Goal: Information Seeking & Learning: Learn about a topic

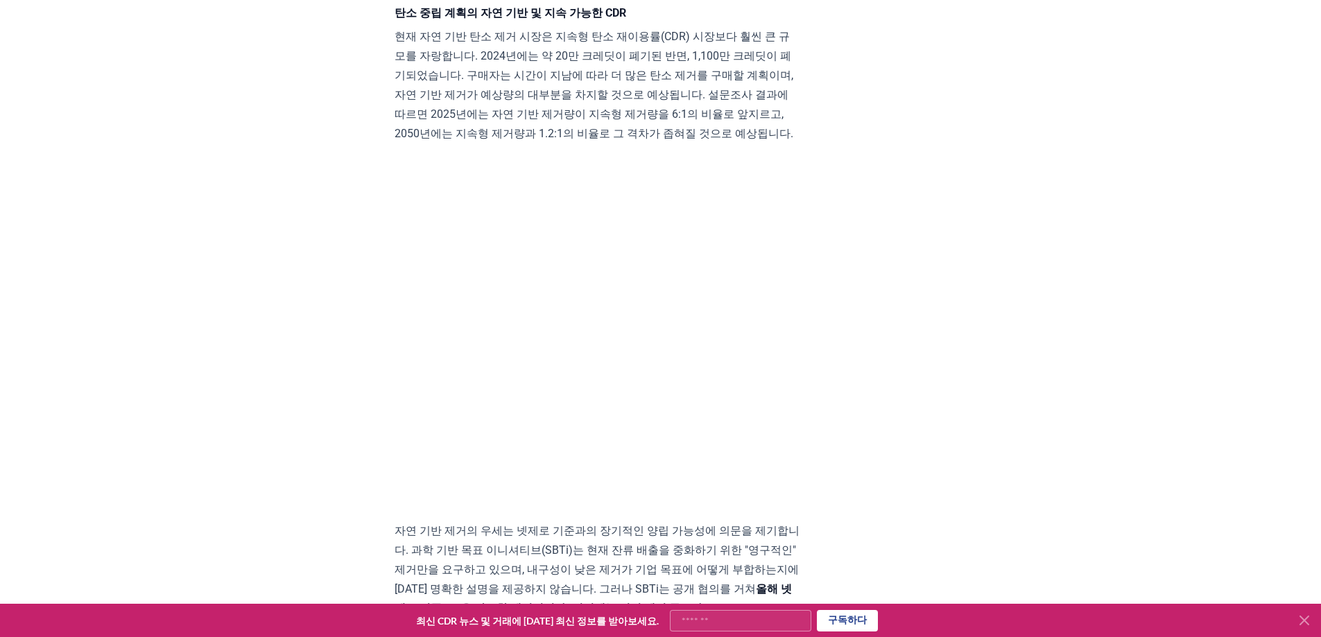
scroll to position [1903, 0]
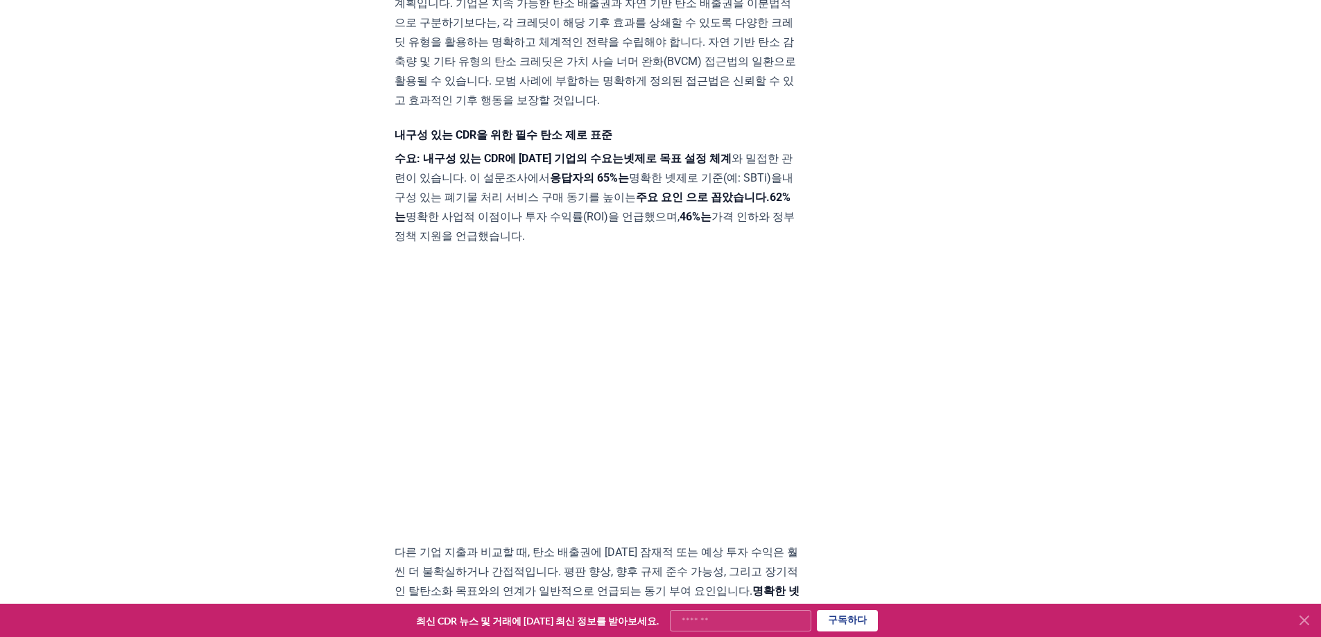
scroll to position [2804, 0]
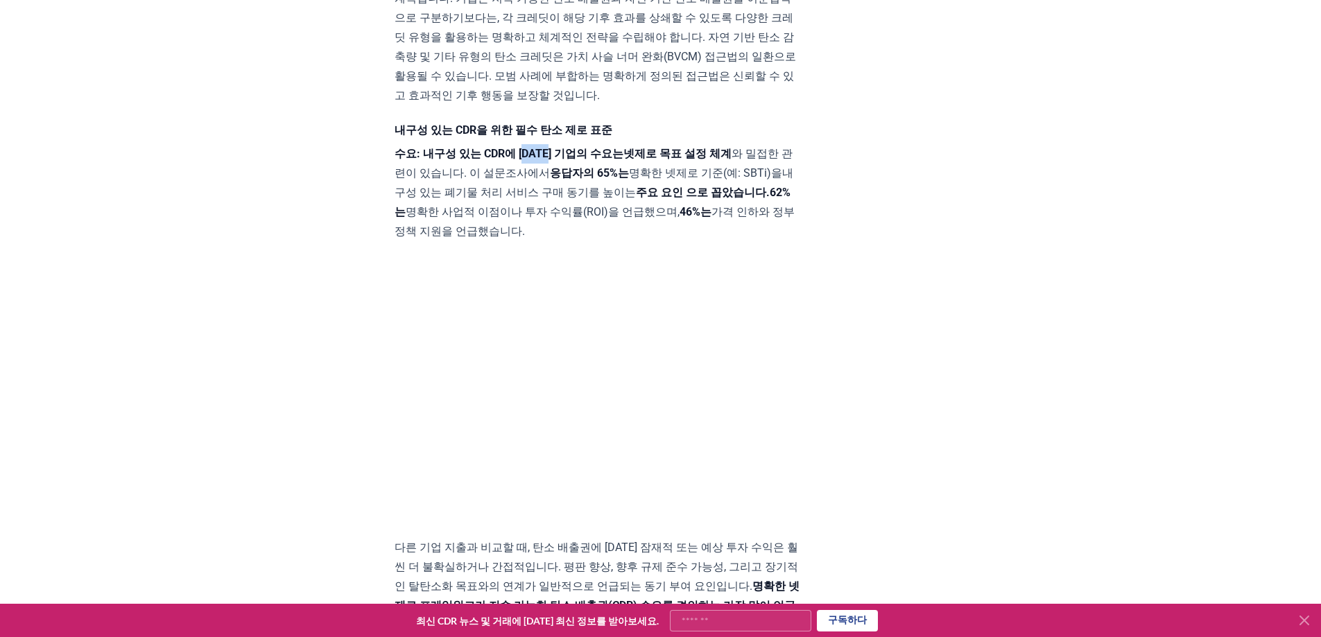
drag, startPoint x: 537, startPoint y: 228, endPoint x: 564, endPoint y: 228, distance: 26.4
click at [564, 160] on font "수요: 내구성 있는 CDR에 [DATE] 기업의 수요는" at bounding box center [509, 153] width 229 height 13
click at [664, 180] on font "명확한 넷제로 기준(예: SBTi)을" at bounding box center [705, 172] width 153 height 13
drag, startPoint x: 499, startPoint y: 242, endPoint x: 650, endPoint y: 249, distance: 152.0
click at [650, 241] on p "수요: 내구성 있는 CDR에 [DATE] 기업의 수요는 넷제로 목표 설정 체계 와 밀접한 관련이 있습니다 . 이 설문조사에서 응답자의 65%는…" at bounding box center [598, 192] width 406 height 97
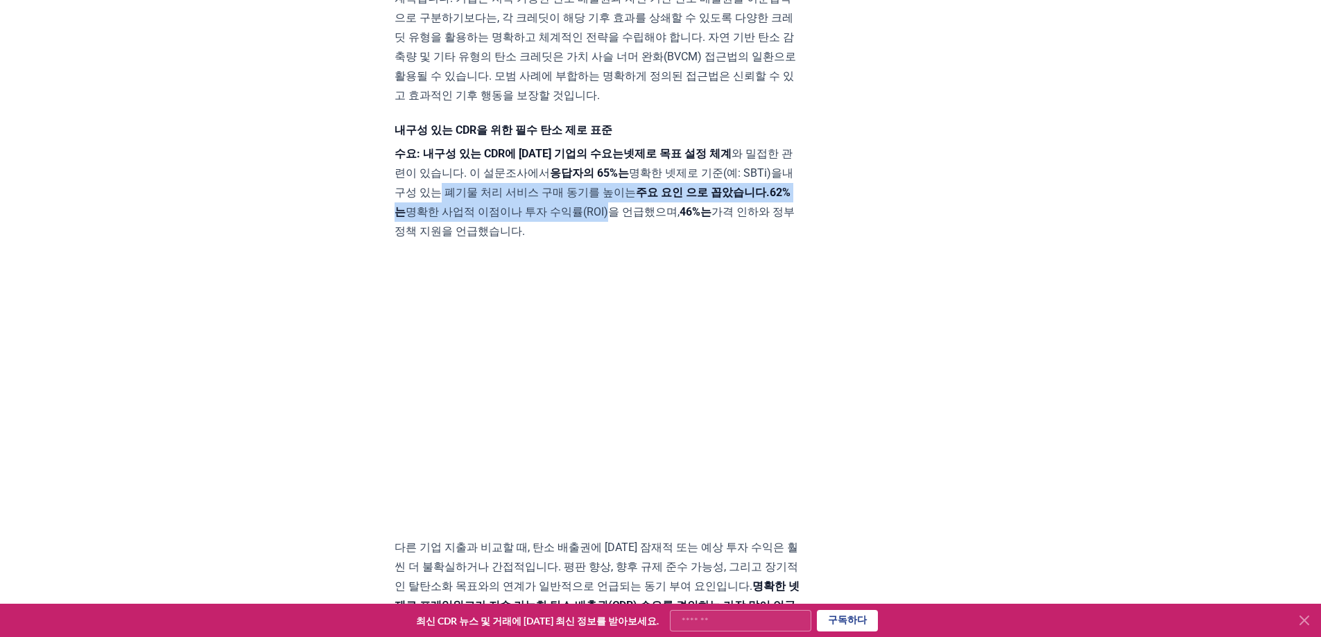
drag, startPoint x: 454, startPoint y: 266, endPoint x: 644, endPoint y: 277, distance: 189.7
click at [639, 241] on p "수요: 내구성 있는 CDR에 [DATE] 기업의 수요는 넷제로 목표 설정 체계 와 밀접한 관련이 있습니다 . 이 설문조사에서 응답자의 65%는…" at bounding box center [598, 192] width 406 height 97
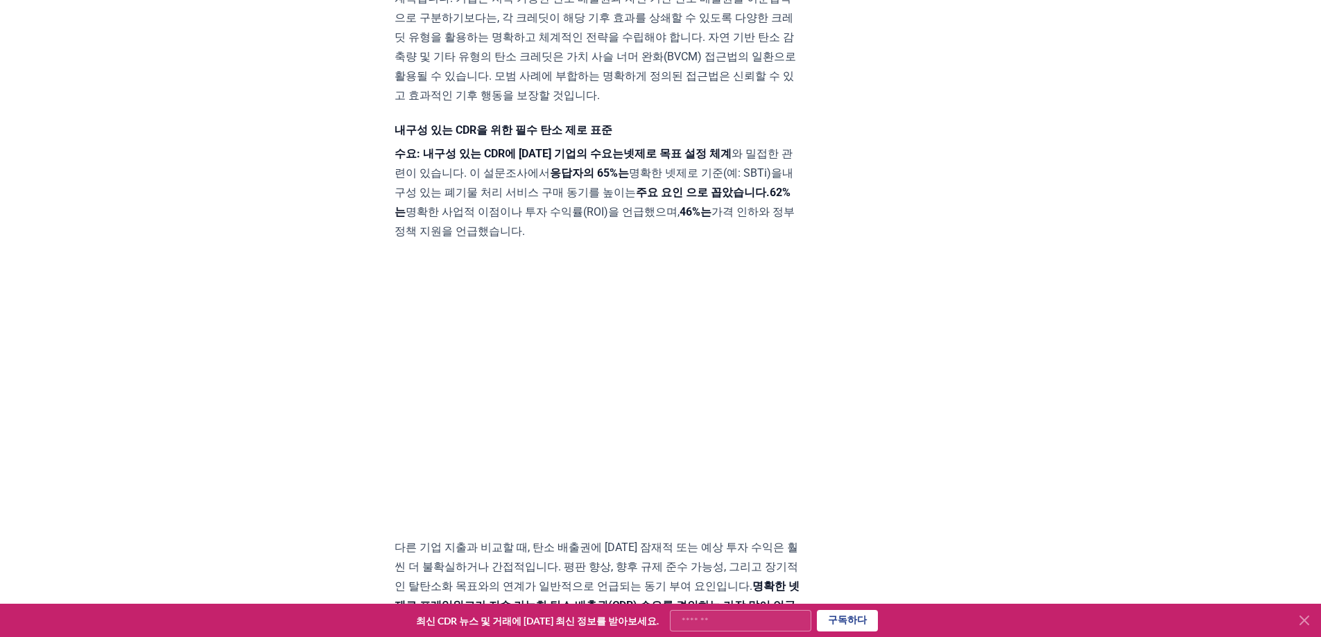
click at [712, 218] on font "46%는" at bounding box center [696, 211] width 32 height 13
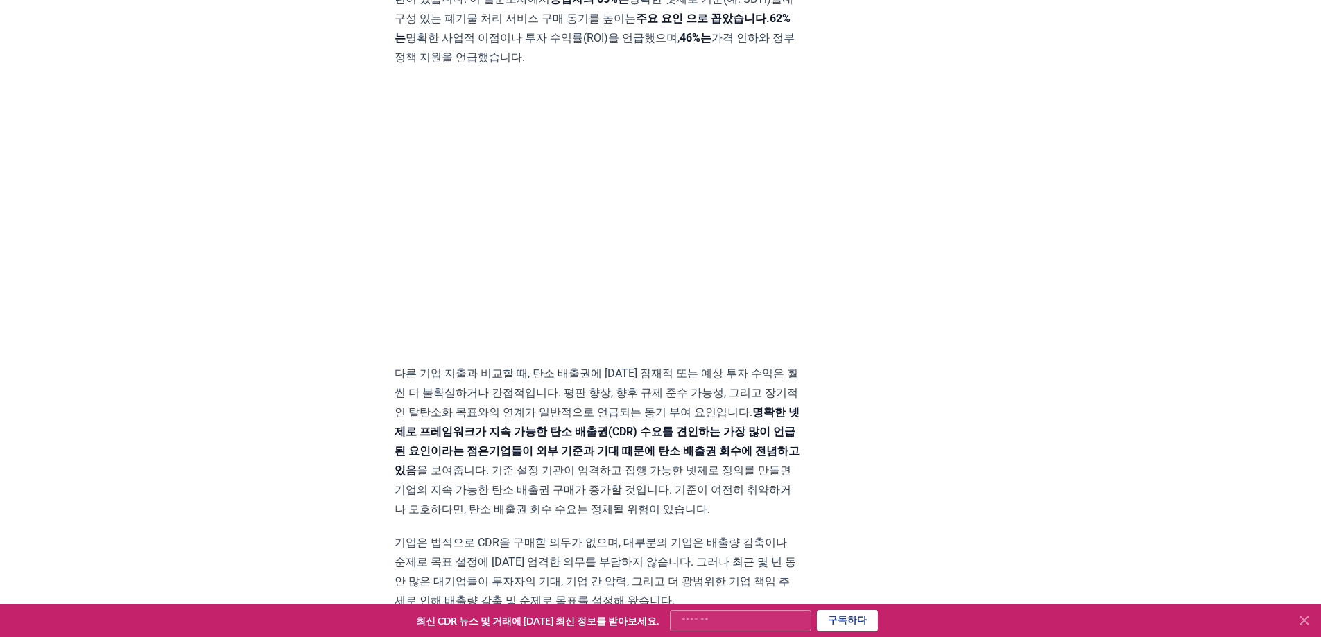
scroll to position [3013, 0]
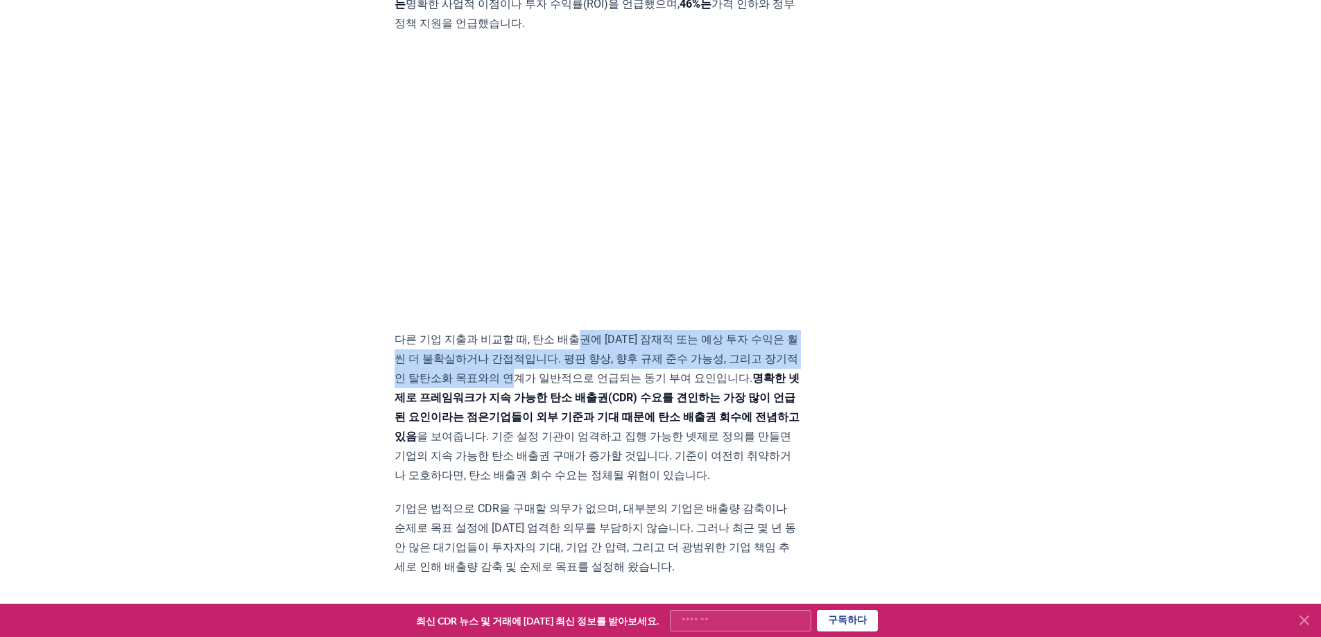
drag, startPoint x: 580, startPoint y: 413, endPoint x: 564, endPoint y: 474, distance: 63.9
click at [563, 385] on font "다른 기업 지출과 비교할 때, 탄소 배출권에 [DATE] 잠재적 또는 예상 투자 수익은 훨씬 더 불확실하거나 간접적입니다. 평판 향상, 향후 …" at bounding box center [597, 359] width 404 height 52
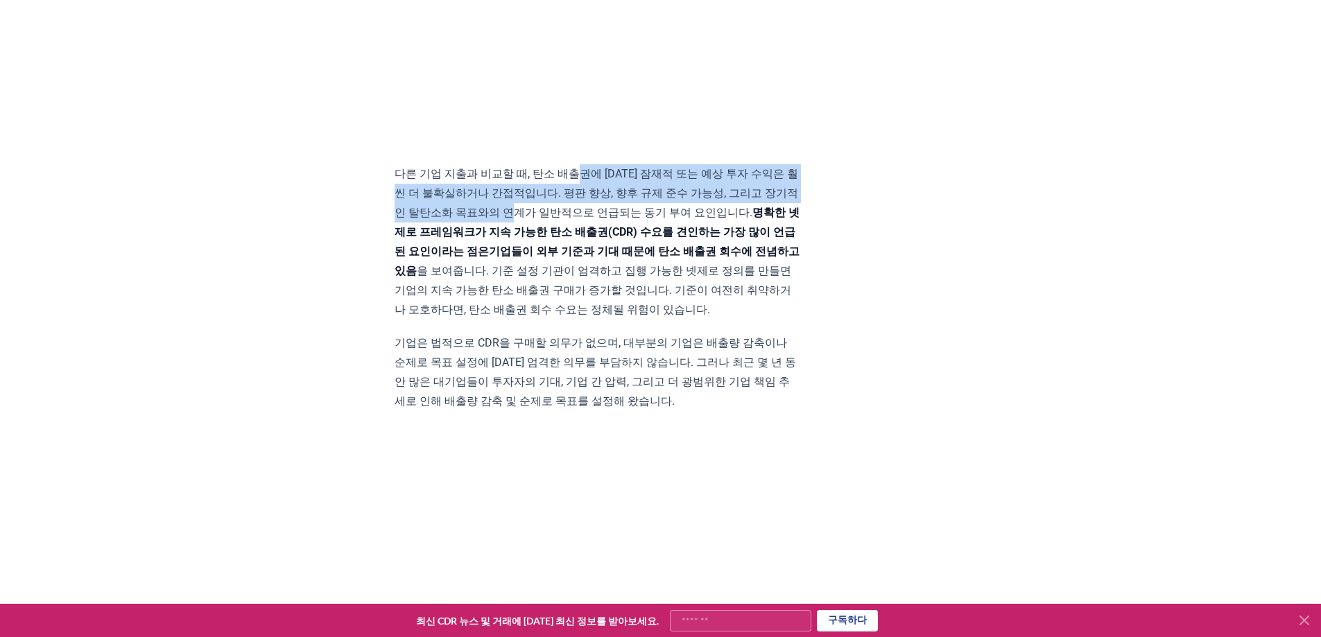
scroll to position [3429, 0]
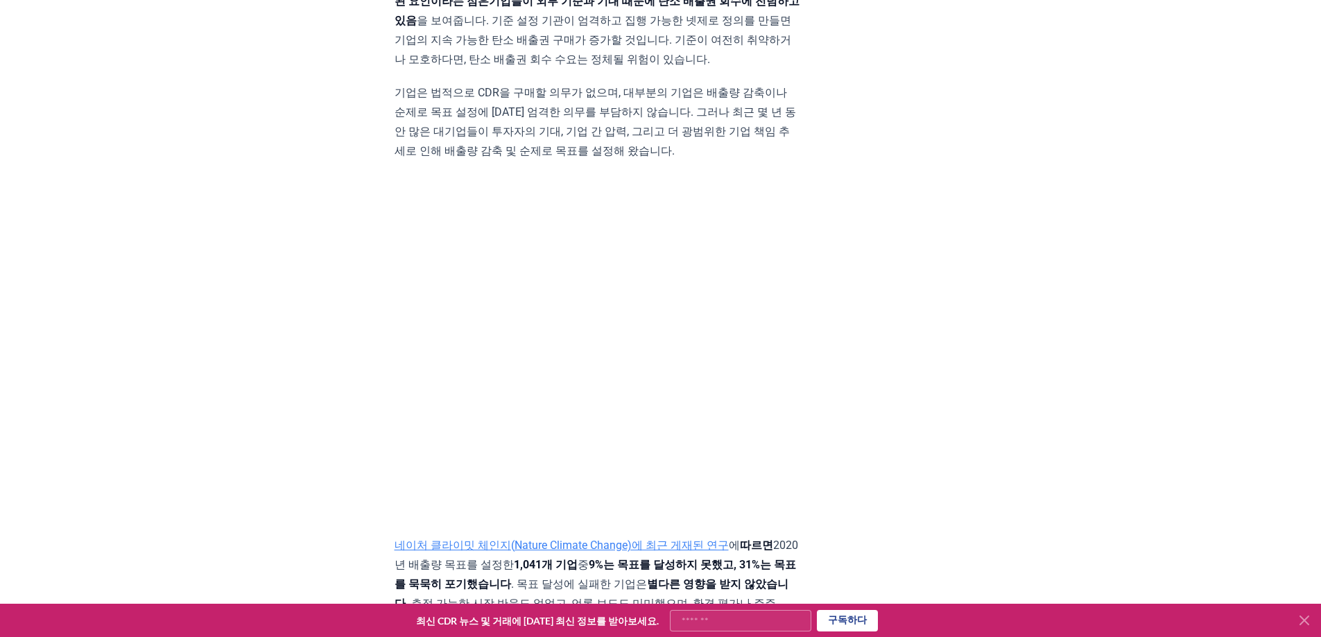
click at [569, 157] on font "기업은 법적으로 CDR을 구매할 의무가 없으며, 대부분의 기업은 배출량 감축이나 순제로 목표 설정에 [DATE] 엄격한 의무를 부담하지 않습니…" at bounding box center [596, 121] width 402 height 71
click at [654, 157] on font "기업은 법적으로 CDR을 구매할 의무가 없으며, 대부분의 기업은 배출량 감축이나 순제로 목표 설정에 [DATE] 엄격한 의무를 부담하지 않습니…" at bounding box center [596, 121] width 402 height 71
click at [563, 157] on font "기업은 법적으로 CDR을 구매할 의무가 없으며, 대부분의 기업은 배출량 감축이나 순제로 목표 설정에 [DATE] 엄격한 의무를 부담하지 않습니…" at bounding box center [596, 121] width 402 height 71
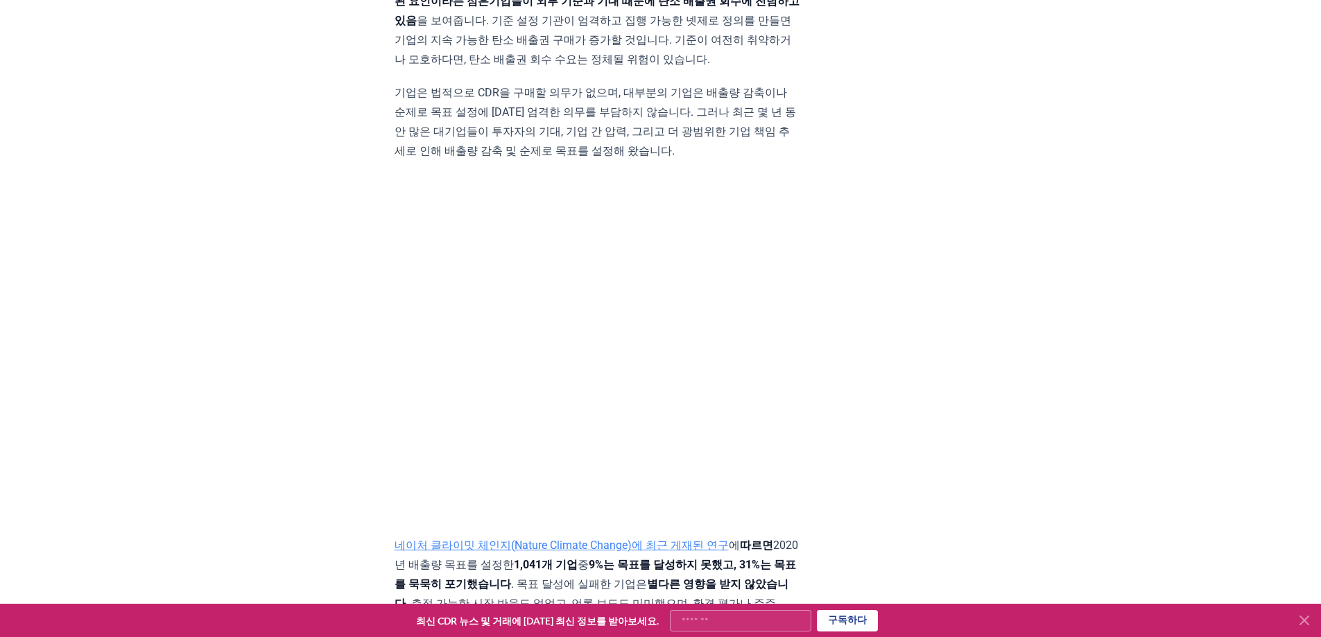
click at [647, 157] on font "기업은 법적으로 CDR을 구매할 의무가 없으며, 대부분의 기업은 배출량 감축이나 순제로 목표 설정에 [DATE] 엄격한 의무를 부담하지 않습니…" at bounding box center [596, 121] width 402 height 71
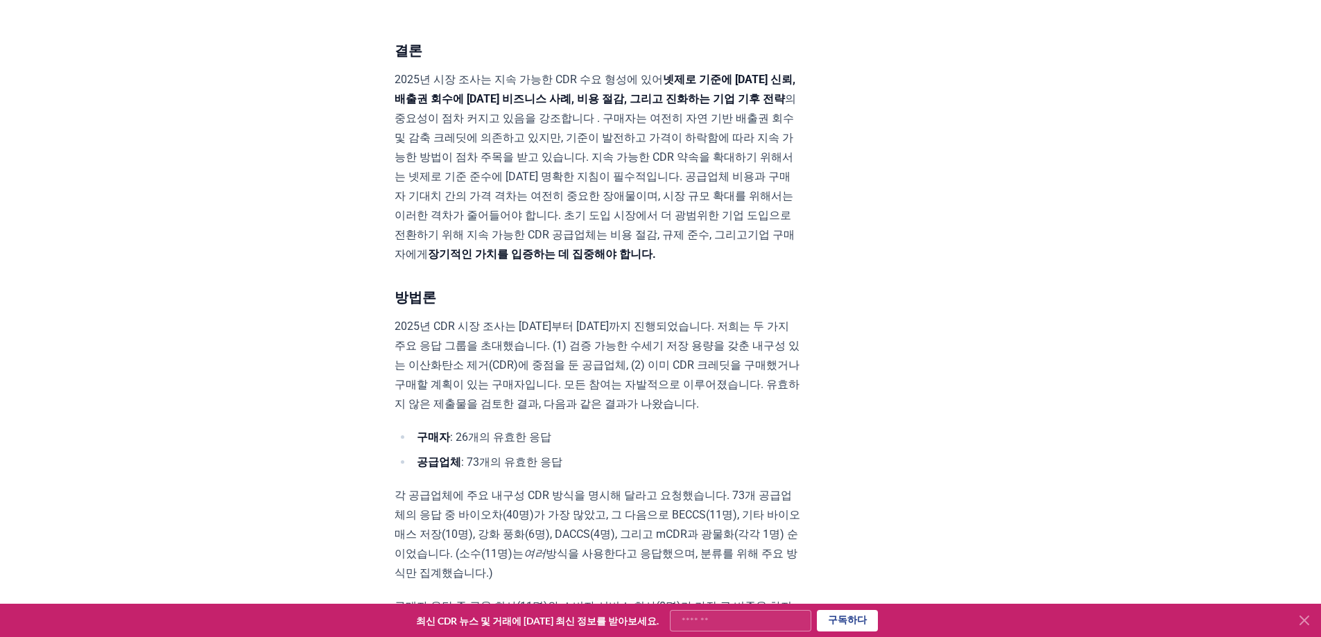
scroll to position [7104, 0]
